Goal: Obtain resource: Obtain resource

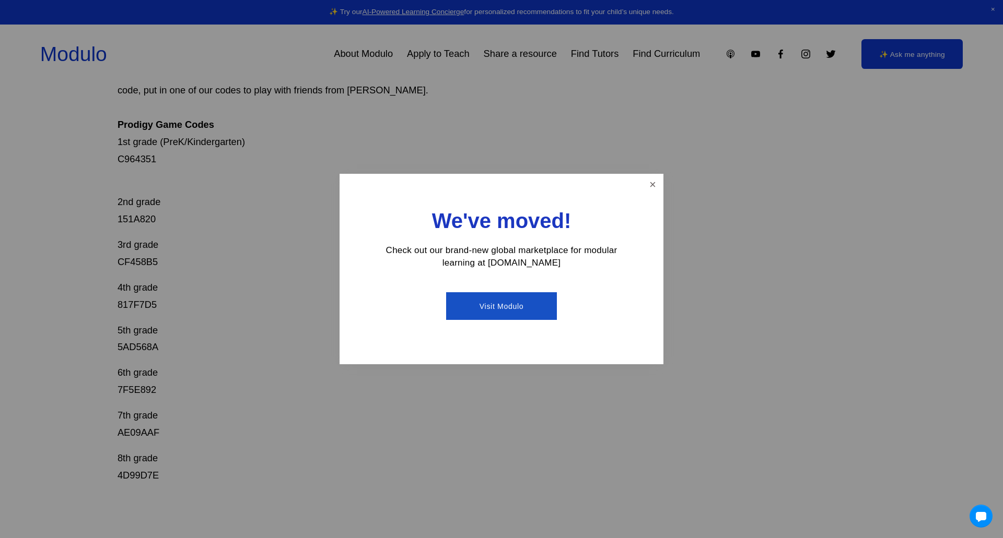
scroll to position [200, 0]
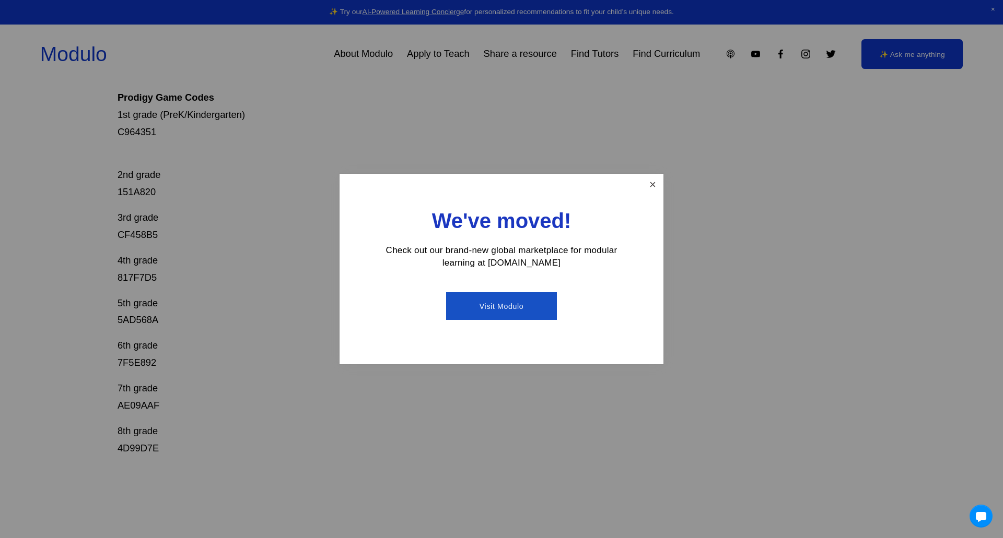
click at [655, 187] on link "Close" at bounding box center [652, 184] width 18 height 18
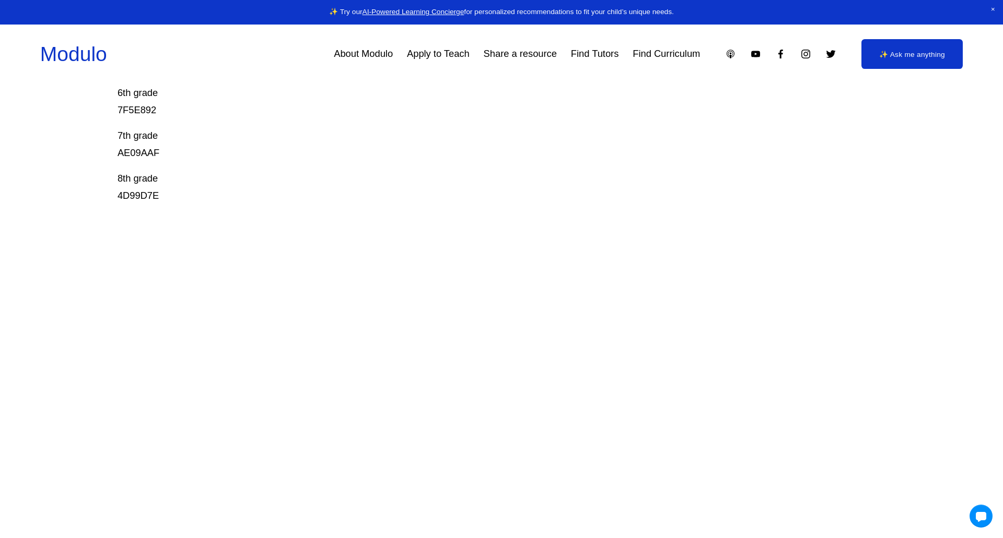
scroll to position [465, 0]
click at [155, 181] on p "8th grade 4D99D7E" at bounding box center [463, 175] width 690 height 34
drag, startPoint x: 161, startPoint y: 165, endPoint x: 144, endPoint y: 163, distance: 17.8
click at [144, 163] on p "7th grade AE09AAF" at bounding box center [463, 156] width 690 height 34
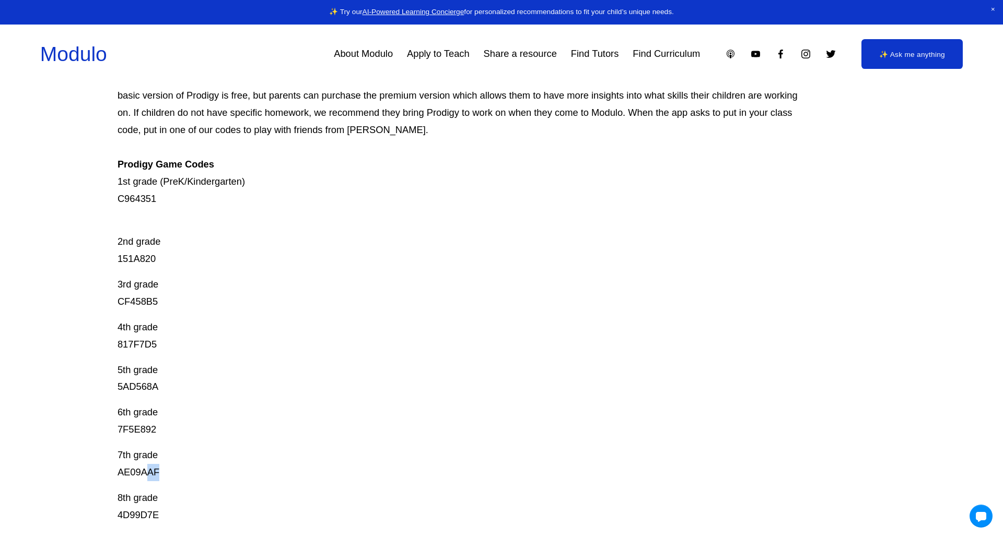
scroll to position [148, 0]
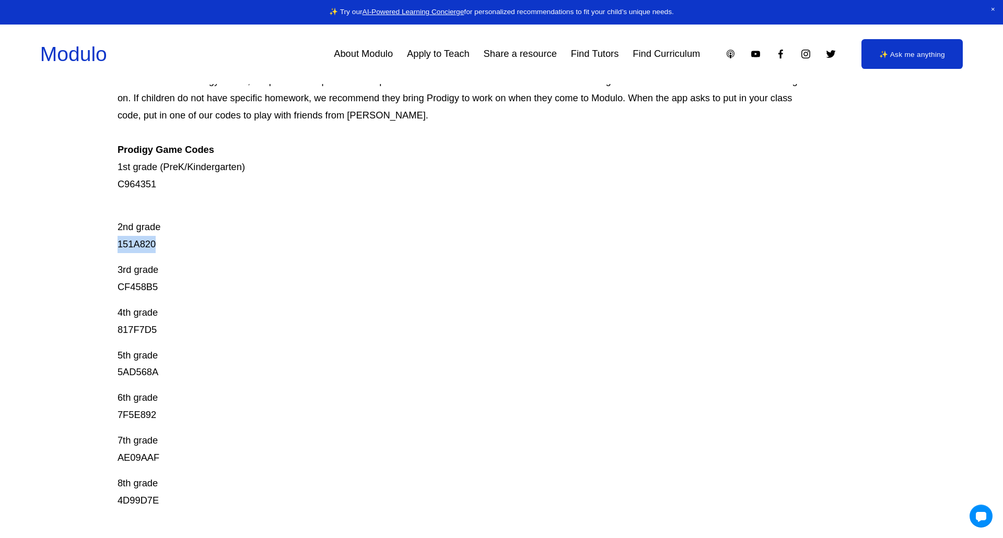
drag, startPoint x: 162, startPoint y: 245, endPoint x: 100, endPoint y: 245, distance: 62.2
click at [100, 245] on div "Prodigy Game Codes Prodigy is our go-to mastery- based tool to give kids lots o…" at bounding box center [501, 409] width 1003 height 813
copy p "151A820"
drag, startPoint x: 162, startPoint y: 283, endPoint x: 115, endPoint y: 283, distance: 47.0
click at [115, 283] on div "Prodigy Game Codes Prodigy is our go-to mastery- based tool to give kids lots o…" at bounding box center [501, 409] width 1003 height 813
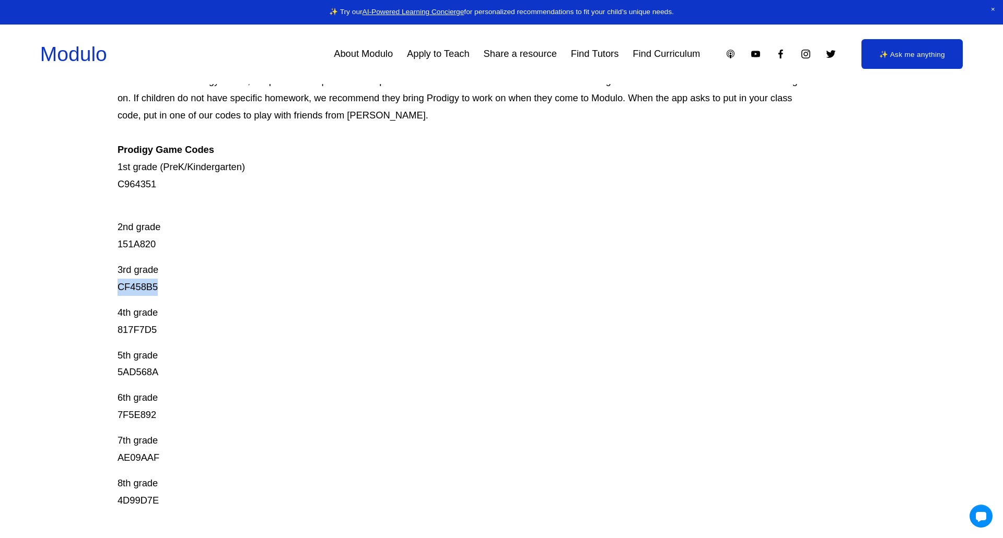
copy p "CF458B5"
drag, startPoint x: 160, startPoint y: 330, endPoint x: 101, endPoint y: 330, distance: 59.0
click at [101, 330] on div "Prodigy Game Codes Prodigy is our go-to mastery- based tool to give kids lots o…" at bounding box center [501, 409] width 1003 height 813
copy p "817F7D5"
drag, startPoint x: 161, startPoint y: 372, endPoint x: 101, endPoint y: 372, distance: 59.5
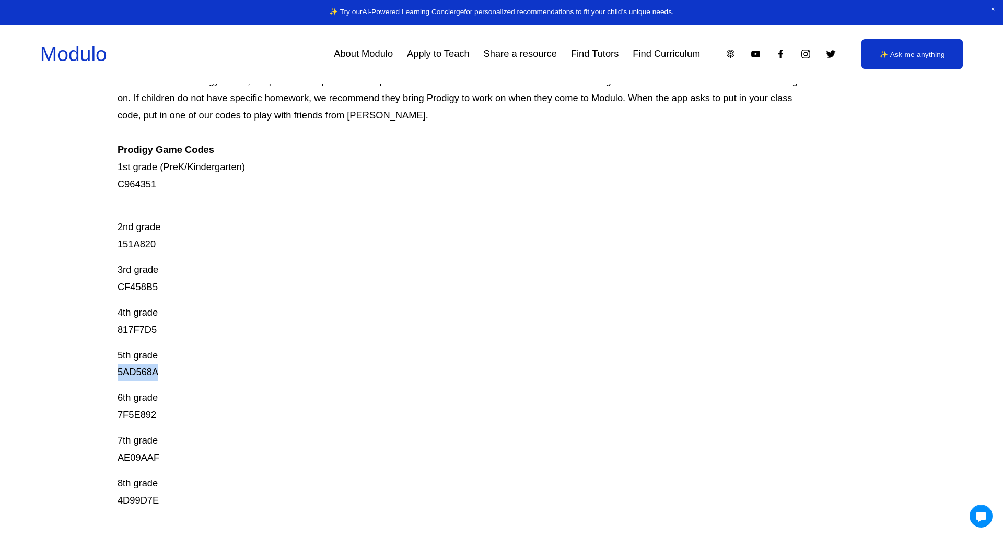
click at [101, 372] on div "Prodigy Game Codes Prodigy is our go-to mastery- based tool to give kids lots o…" at bounding box center [501, 409] width 1003 height 813
copy p "5AD568A"
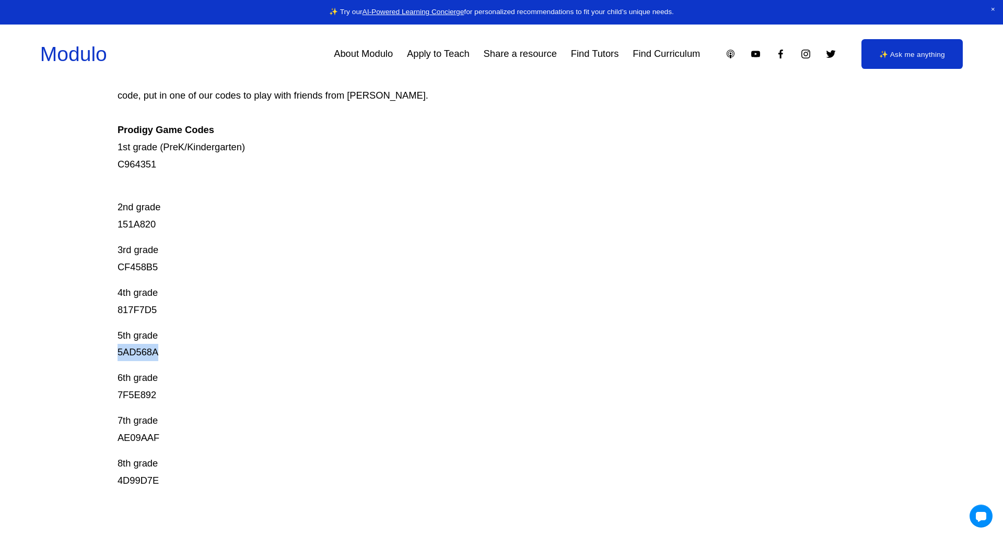
scroll to position [170, 0]
drag, startPoint x: 163, startPoint y: 394, endPoint x: 119, endPoint y: 390, distance: 45.1
click at [119, 390] on p "6th grade 7F5E892" at bounding box center [463, 385] width 690 height 34
copy p "7F5E892"
drag, startPoint x: 174, startPoint y: 427, endPoint x: 112, endPoint y: 433, distance: 63.0
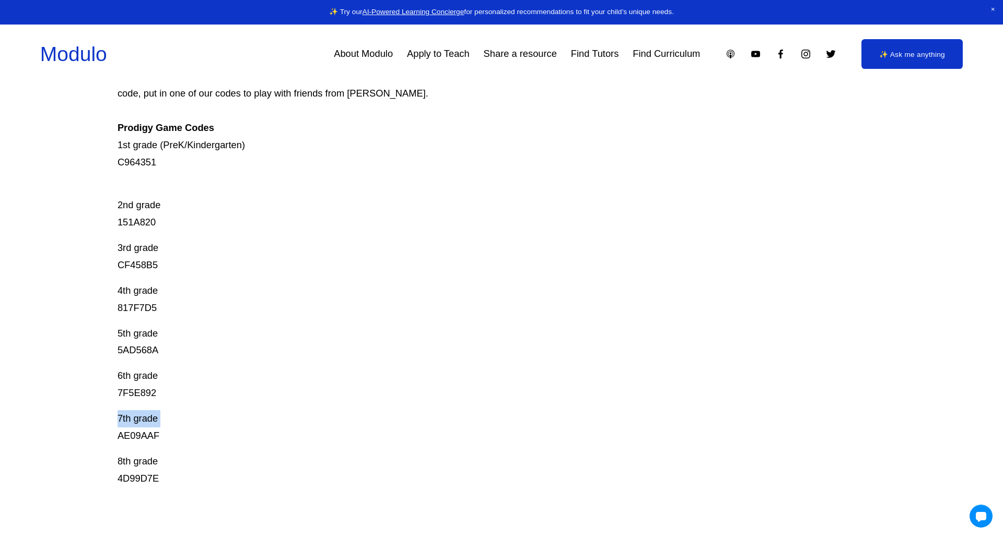
click at [112, 433] on div "Prodigy Game Codes Prodigy is our go-to mastery- based tool to give kids lots o…" at bounding box center [501, 387] width 1003 height 813
click at [139, 429] on p "7th grade AE09AAF" at bounding box center [463, 428] width 690 height 34
copy p "AE09AAF"
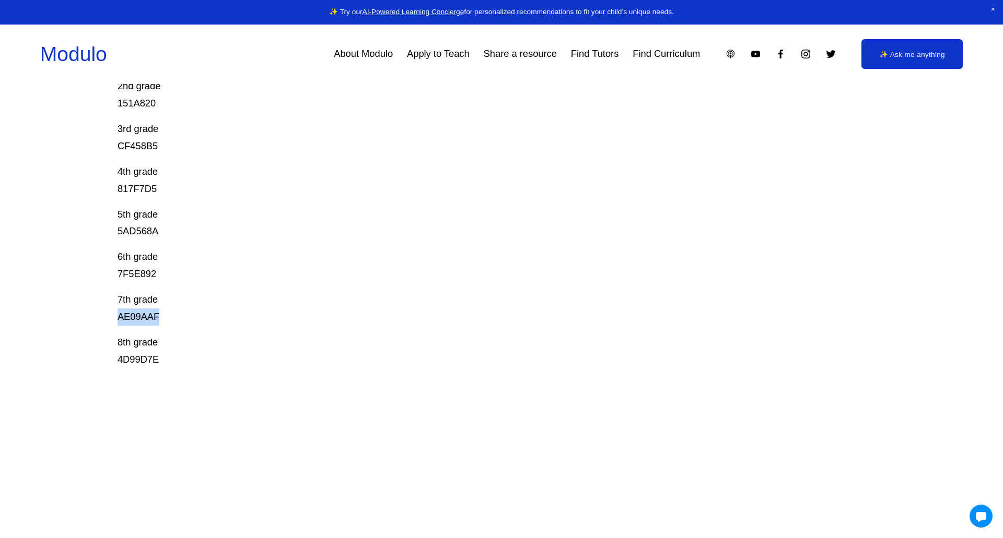
scroll to position [300, 0]
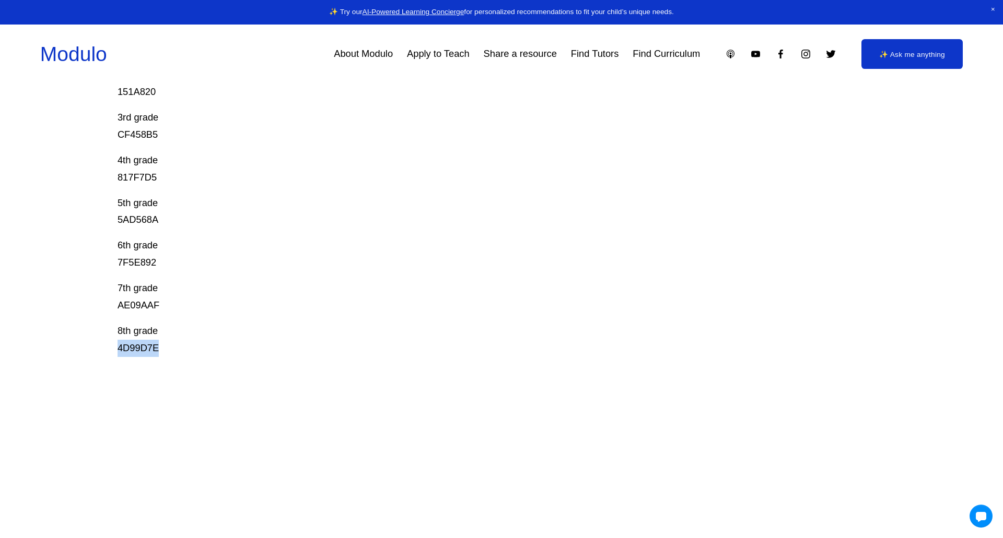
drag, startPoint x: 175, startPoint y: 357, endPoint x: 112, endPoint y: 350, distance: 63.0
click at [112, 350] on div "Prodigy Game Codes Prodigy is our go-to mastery- based tool to give kids lots o…" at bounding box center [501, 256] width 1003 height 813
copy p "4D99D7E"
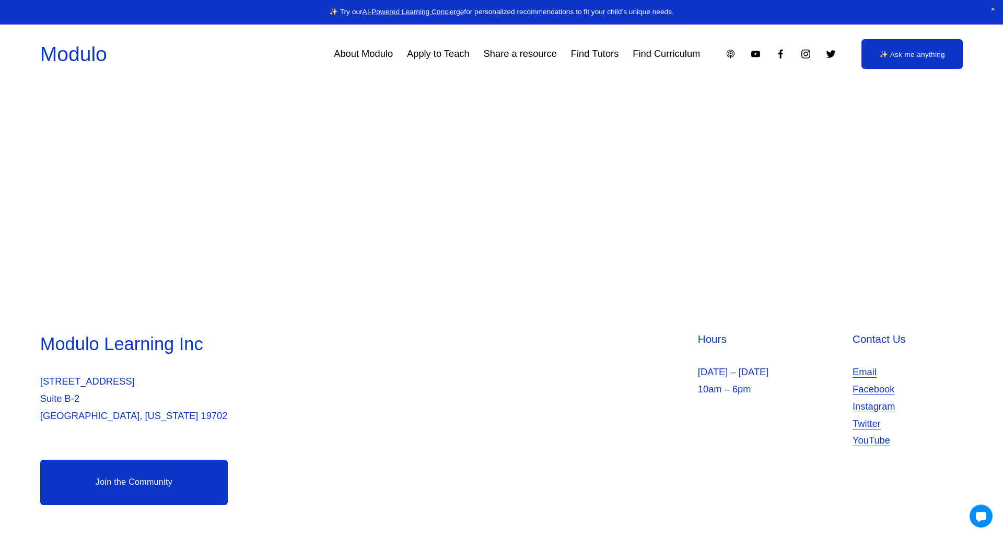
scroll to position [0, 0]
